Goal: Task Accomplishment & Management: Manage account settings

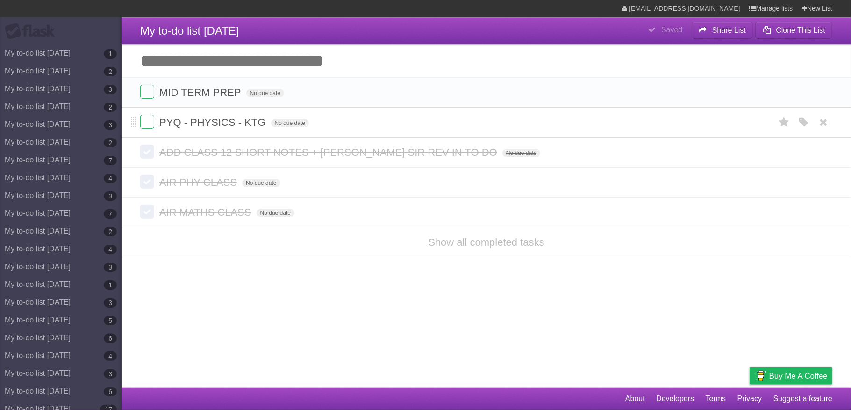
click at [221, 124] on span "PYQ - PHYSICS - KTG" at bounding box center [213, 122] width 108 height 12
type input "*"
type input "**********"
click at [144, 121] on label at bounding box center [147, 122] width 14 height 14
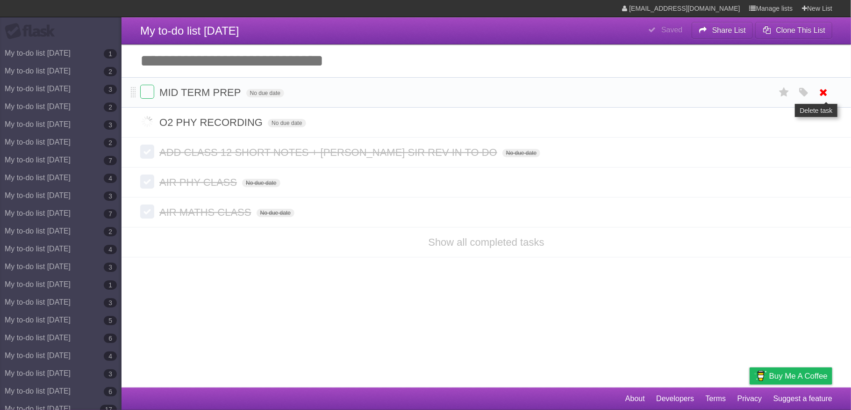
click at [821, 98] on icon at bounding box center [824, 92] width 13 height 15
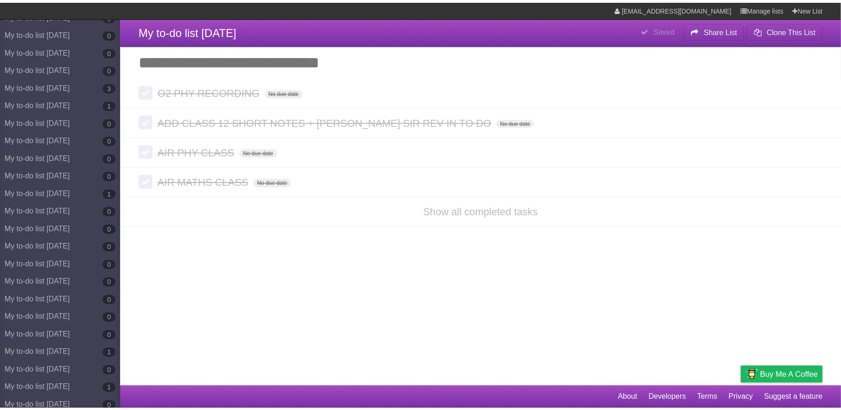
scroll to position [4443, 0]
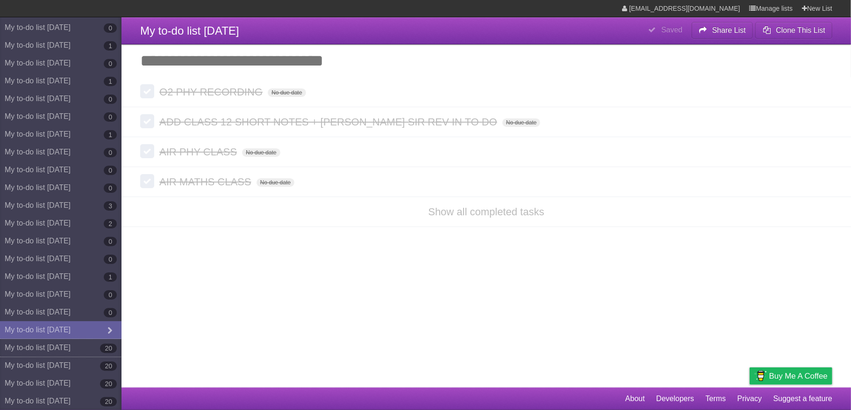
drag, startPoint x: 77, startPoint y: 345, endPoint x: 232, endPoint y: 266, distance: 174.0
click at [77, 346] on link "My to-do list 09/04/2025 20" at bounding box center [61, 347] width 122 height 18
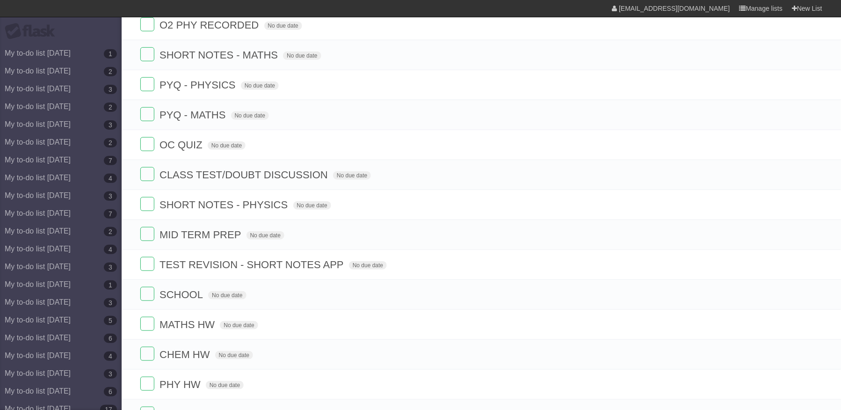
scroll to position [318, 0]
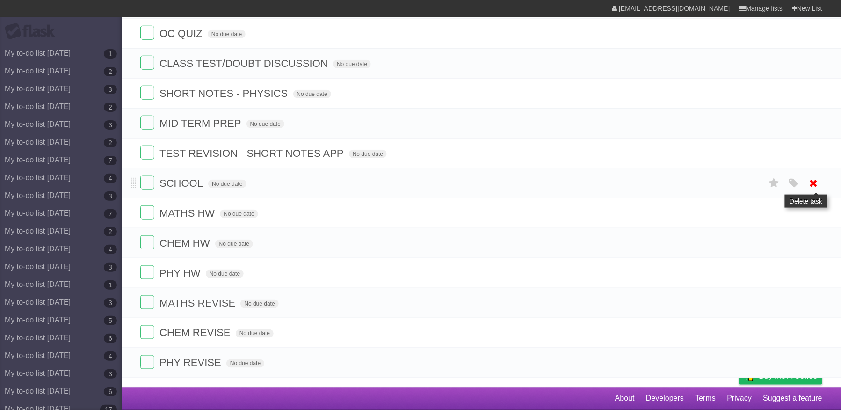
click at [811, 180] on icon at bounding box center [813, 182] width 13 height 15
click at [812, 148] on icon at bounding box center [813, 152] width 13 height 15
click at [813, 177] on icon at bounding box center [813, 182] width 13 height 15
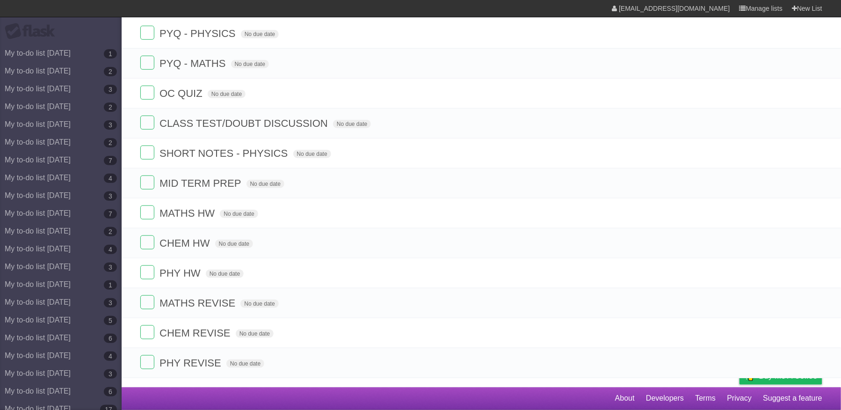
scroll to position [257, 0]
click at [811, 120] on icon at bounding box center [813, 122] width 13 height 15
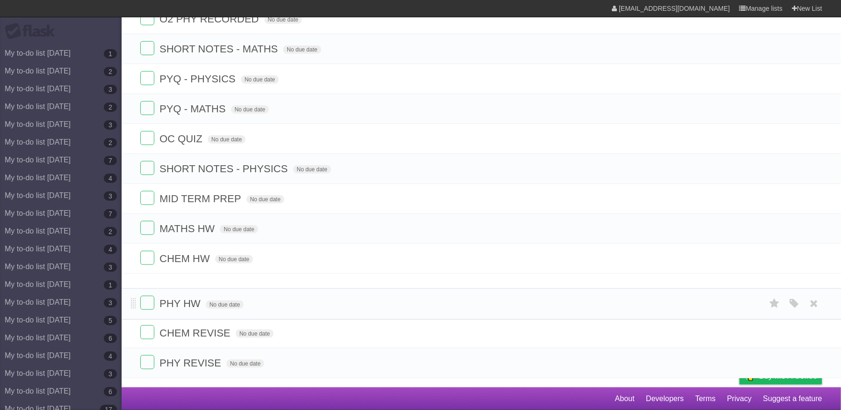
scroll to position [195, 0]
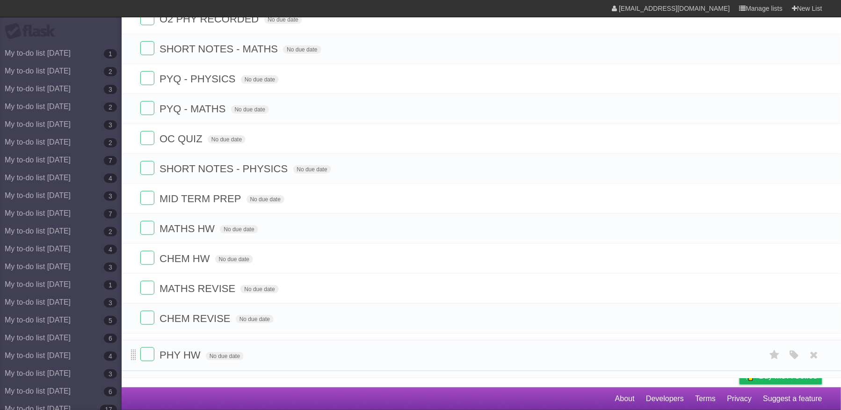
drag, startPoint x: 131, startPoint y: 266, endPoint x: 133, endPoint y: 351, distance: 84.2
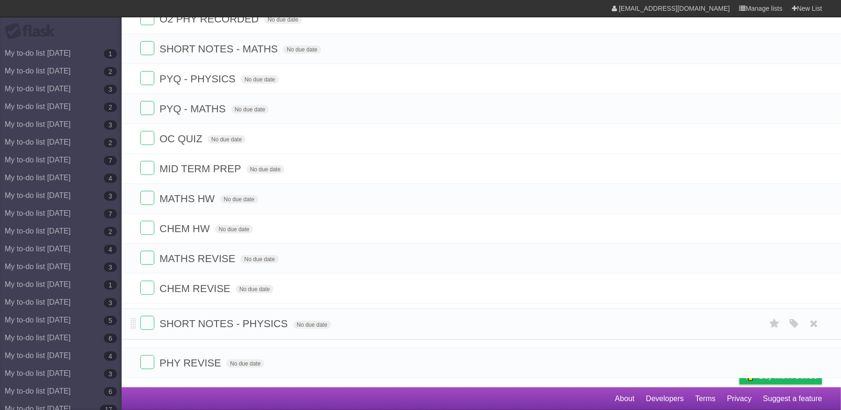
drag, startPoint x: 133, startPoint y: 173, endPoint x: 129, endPoint y: 320, distance: 147.8
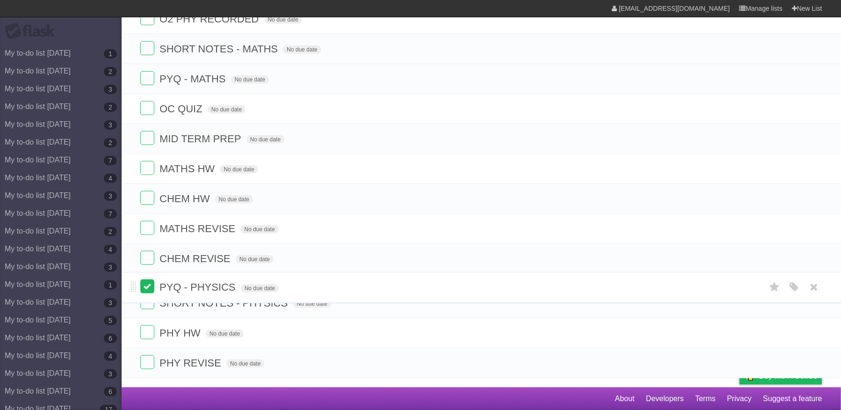
drag, startPoint x: 131, startPoint y: 83, endPoint x: 142, endPoint y: 285, distance: 202.3
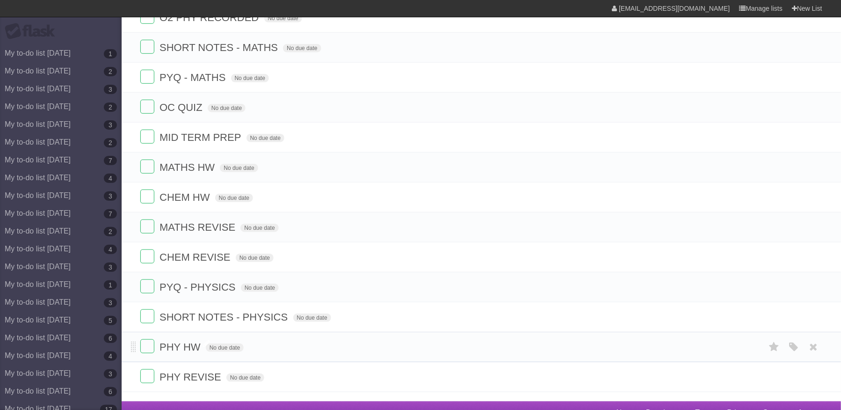
click at [197, 353] on span "PHY HW" at bounding box center [180, 347] width 43 height 12
type input "**********"
click at [222, 293] on span "PYQ - PHYSICS" at bounding box center [198, 287] width 79 height 12
type input "**********"
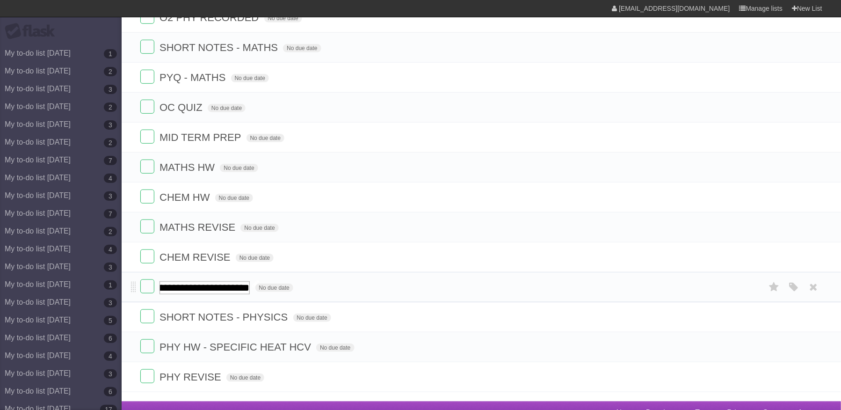
scroll to position [0, 58]
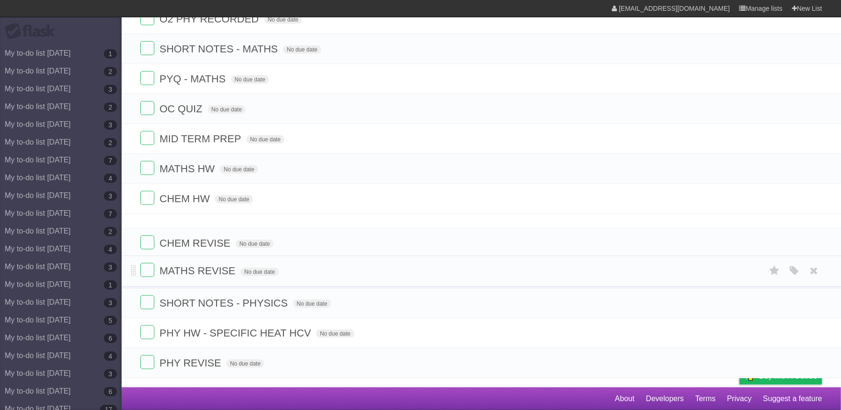
drag, startPoint x: 133, startPoint y: 236, endPoint x: 135, endPoint y: 275, distance: 38.8
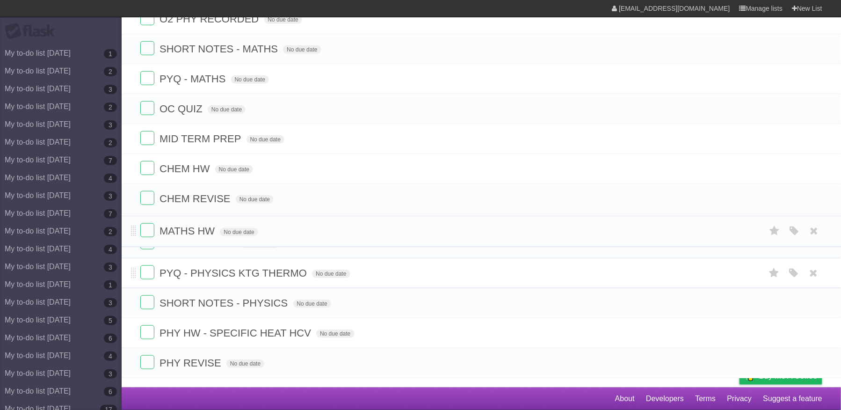
drag, startPoint x: 131, startPoint y: 171, endPoint x: 137, endPoint y: 225, distance: 54.2
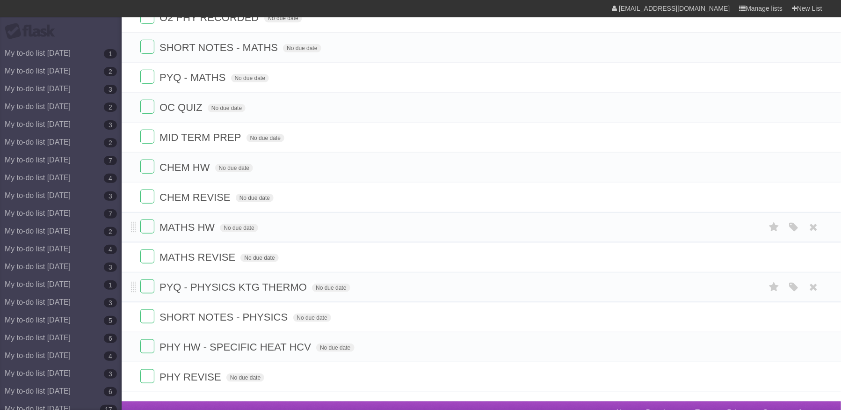
click at [212, 232] on span "MATHS HW" at bounding box center [188, 227] width 58 height 12
type input "**********"
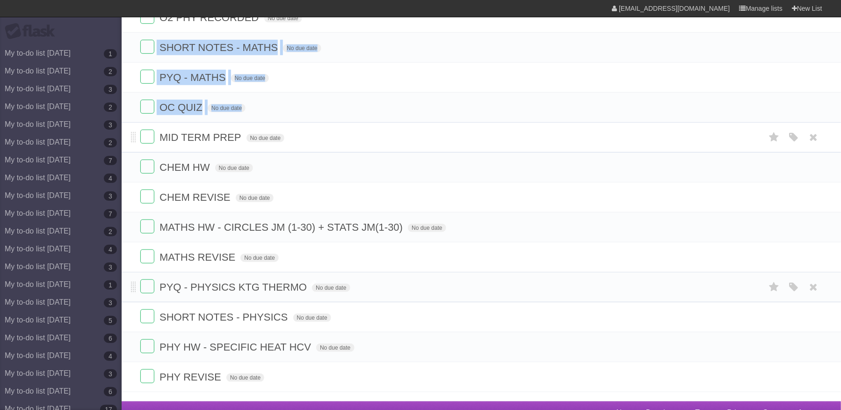
drag, startPoint x: 130, startPoint y: 49, endPoint x: 137, endPoint y: 143, distance: 94.2
click at [137, 143] on ul "CLASS 12 SHORT NOTES No due date White Red Blue Green Purple Orange O2 PHY RECO…" at bounding box center [481, 181] width 719 height 419
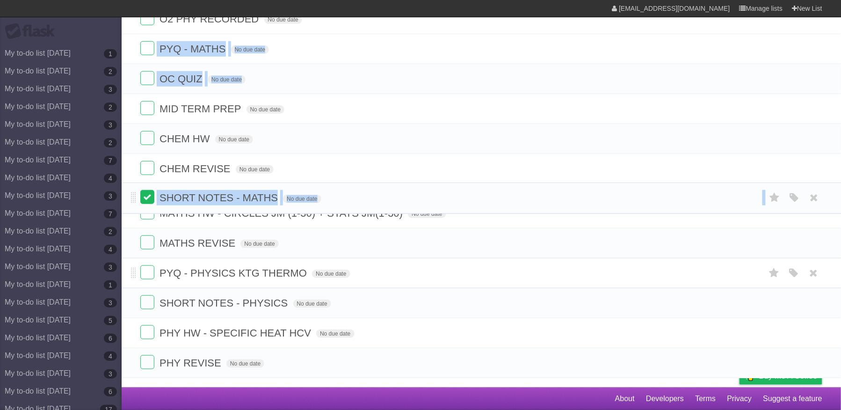
drag, startPoint x: 131, startPoint y: 51, endPoint x: 144, endPoint y: 197, distance: 146.5
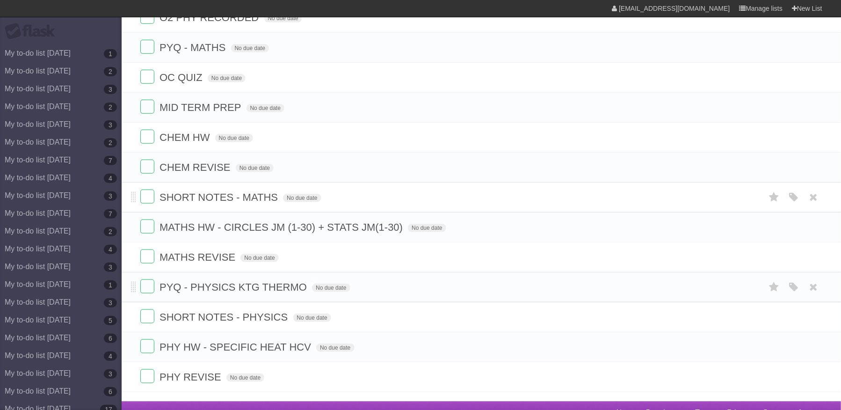
click at [257, 203] on span "SHORT NOTES - MATHS" at bounding box center [219, 197] width 121 height 12
type input "**********"
click at [809, 52] on icon at bounding box center [813, 47] width 13 height 15
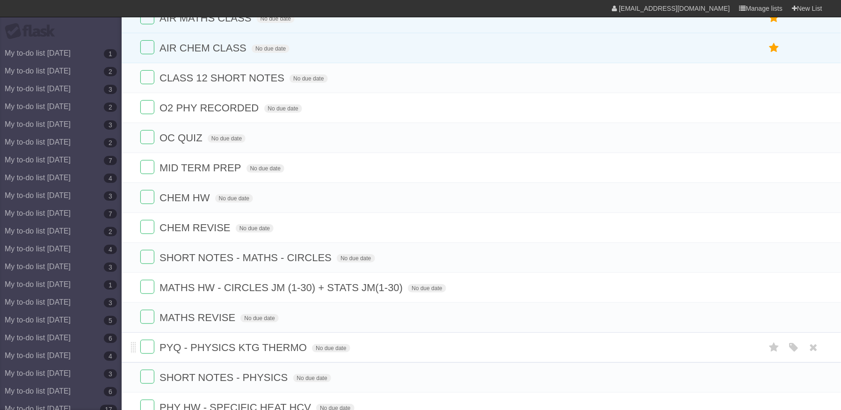
scroll to position [131, 0]
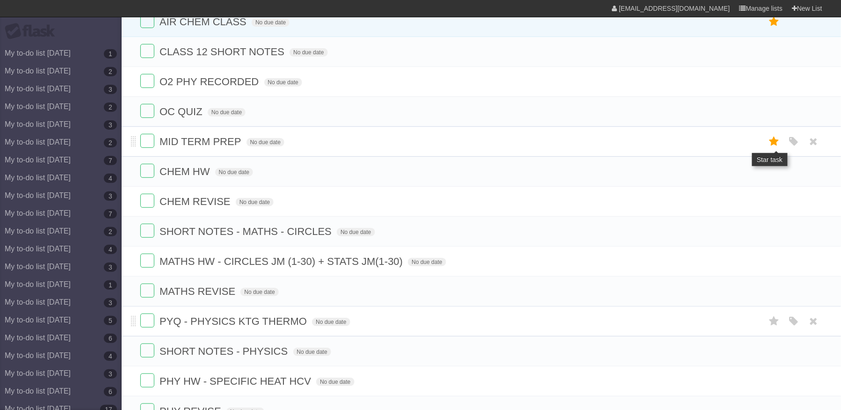
click at [770, 149] on icon at bounding box center [773, 141] width 13 height 15
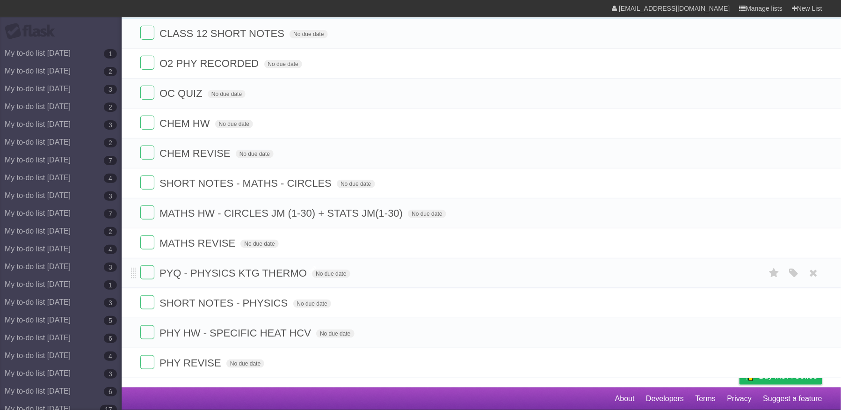
scroll to position [195, 0]
click at [217, 360] on span "PHY REVISE" at bounding box center [191, 363] width 64 height 12
type input "**********"
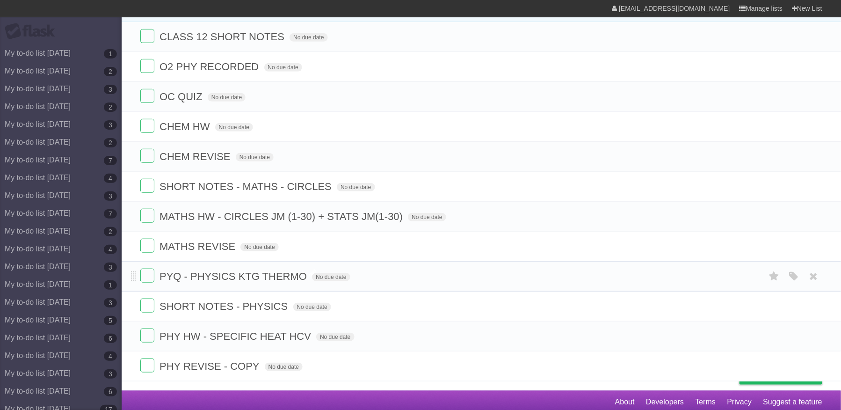
scroll to position [172, 0]
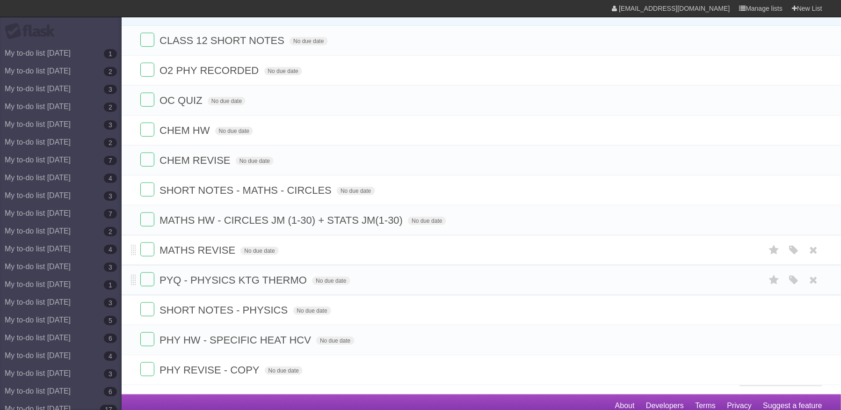
click at [233, 256] on span "MATHS REVISE" at bounding box center [198, 250] width 78 height 12
type input "**********"
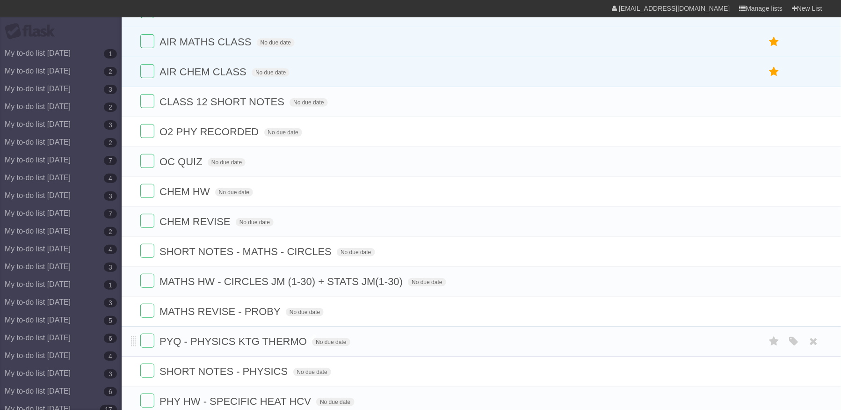
scroll to position [92, 0]
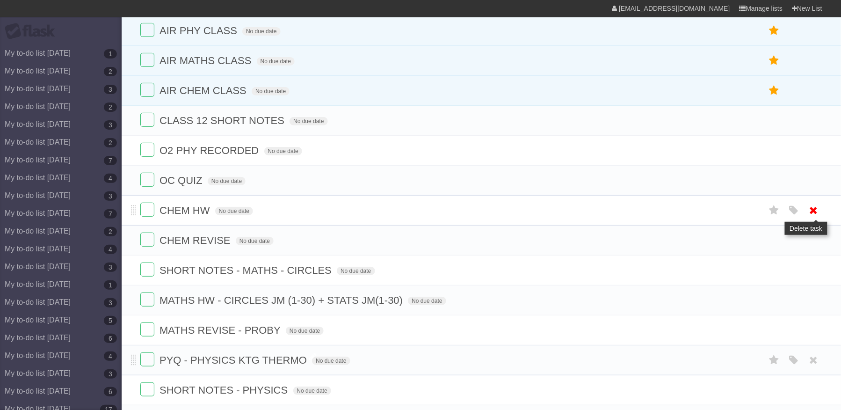
click at [814, 216] on icon at bounding box center [813, 209] width 13 height 15
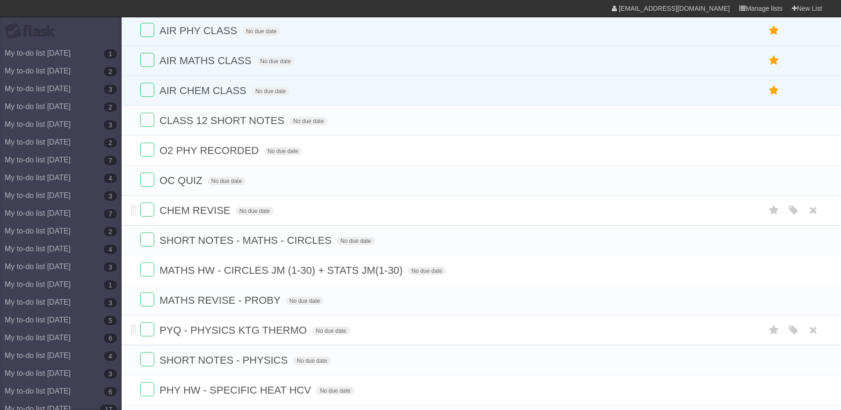
click at [219, 212] on span "CHEM REVISE" at bounding box center [195, 210] width 73 height 12
type input "**********"
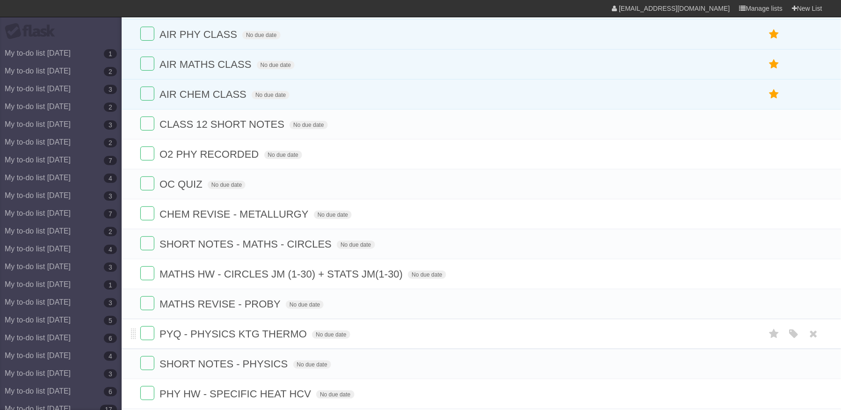
scroll to position [0, 0]
